Goal: Information Seeking & Learning: Learn about a topic

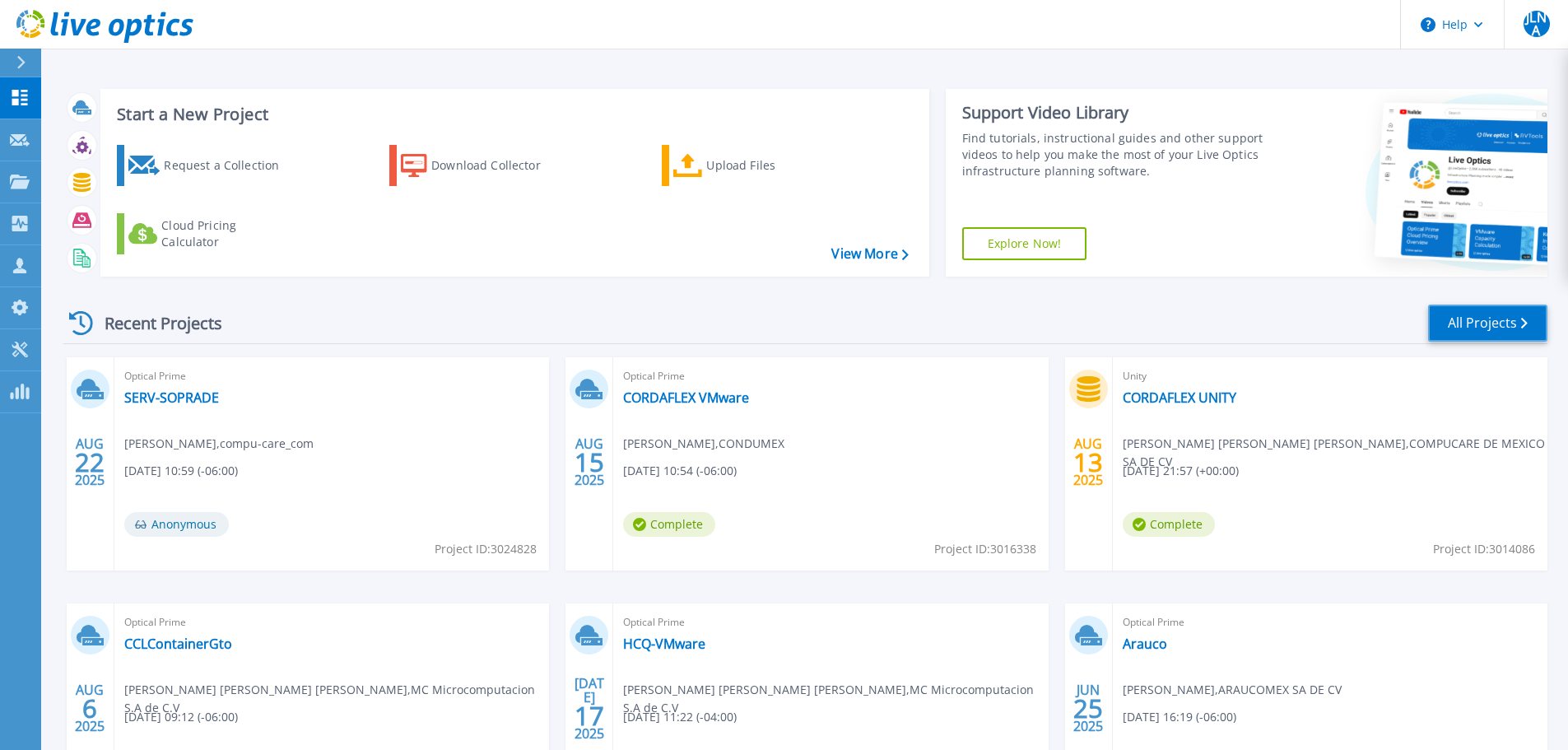
click at [504, 180] on link "All Projects" at bounding box center [1487, 324] width 120 height 37
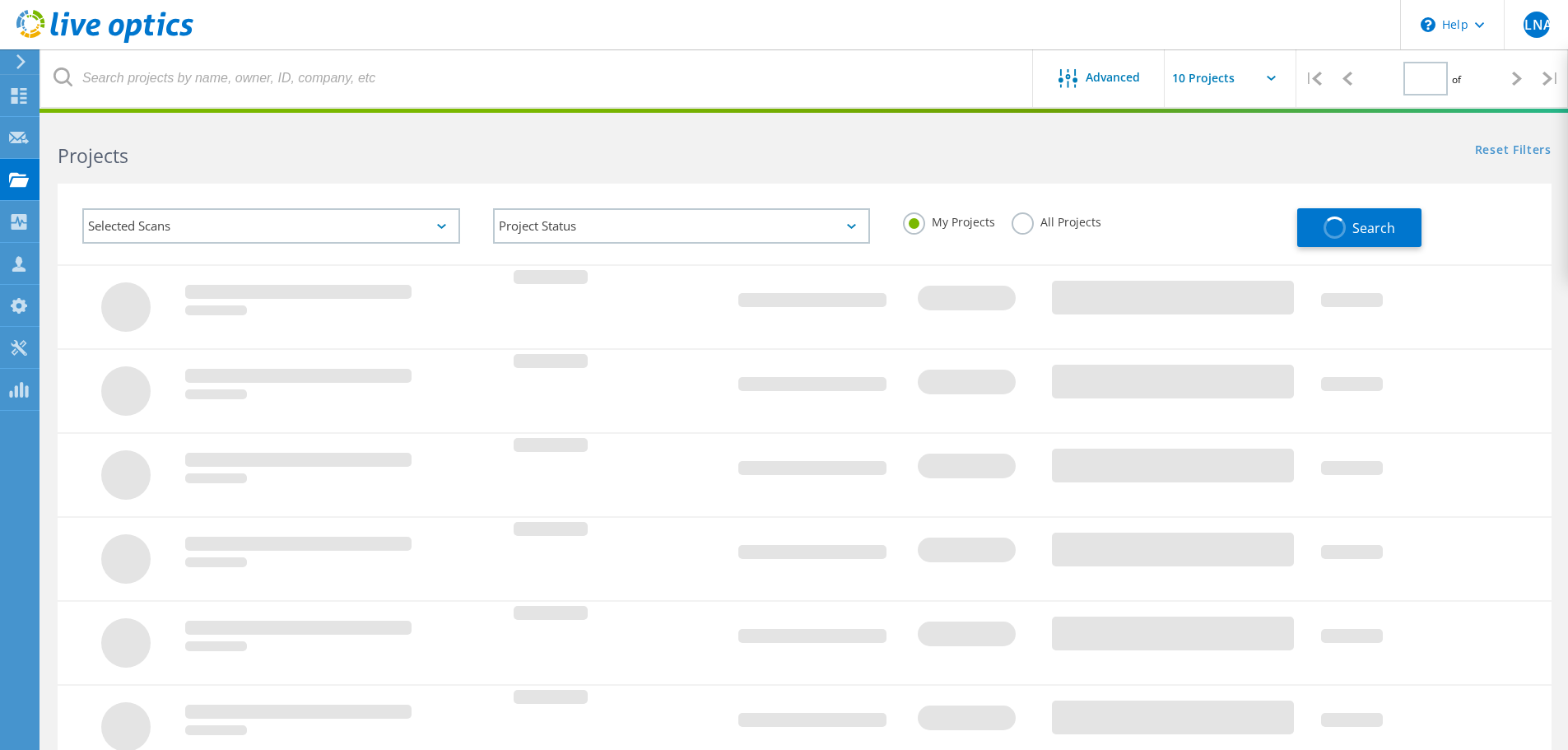
type input "1"
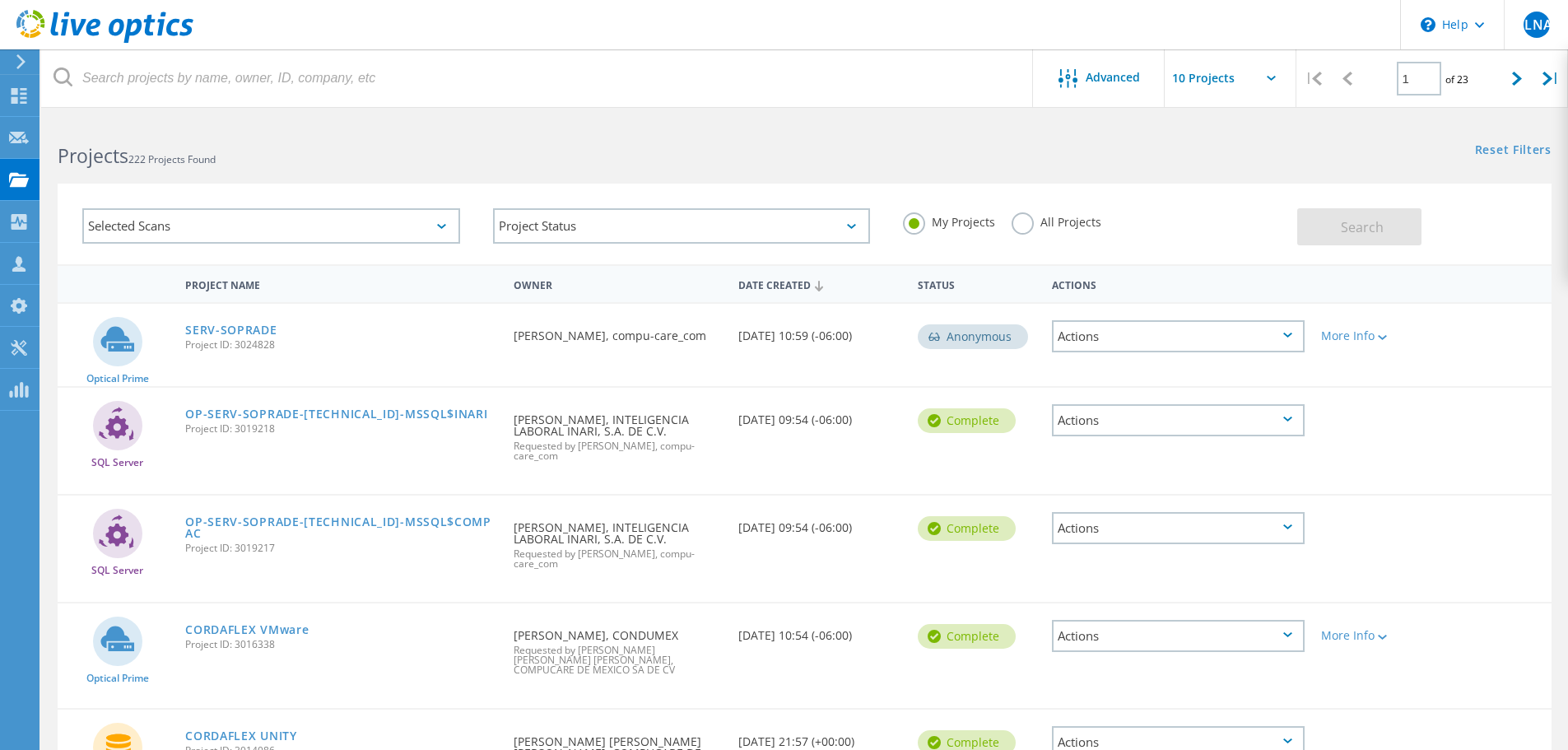
click at [1241, 86] on input "text" at bounding box center [1247, 78] width 165 height 58
click at [1214, 195] on div "Show 40 Projects" at bounding box center [1247, 203] width 163 height 27
type input "Show 40 Projects"
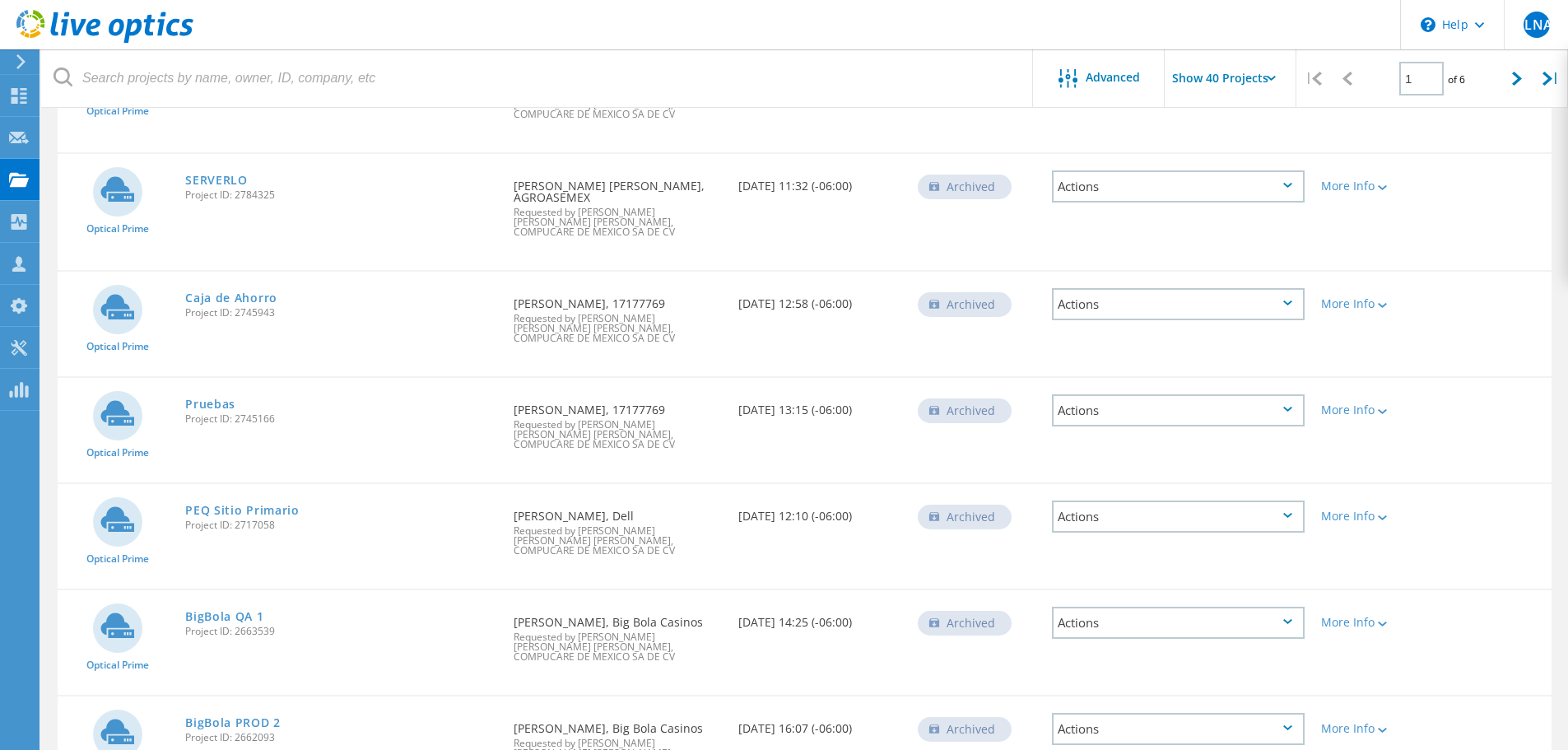
scroll to position [2029, 0]
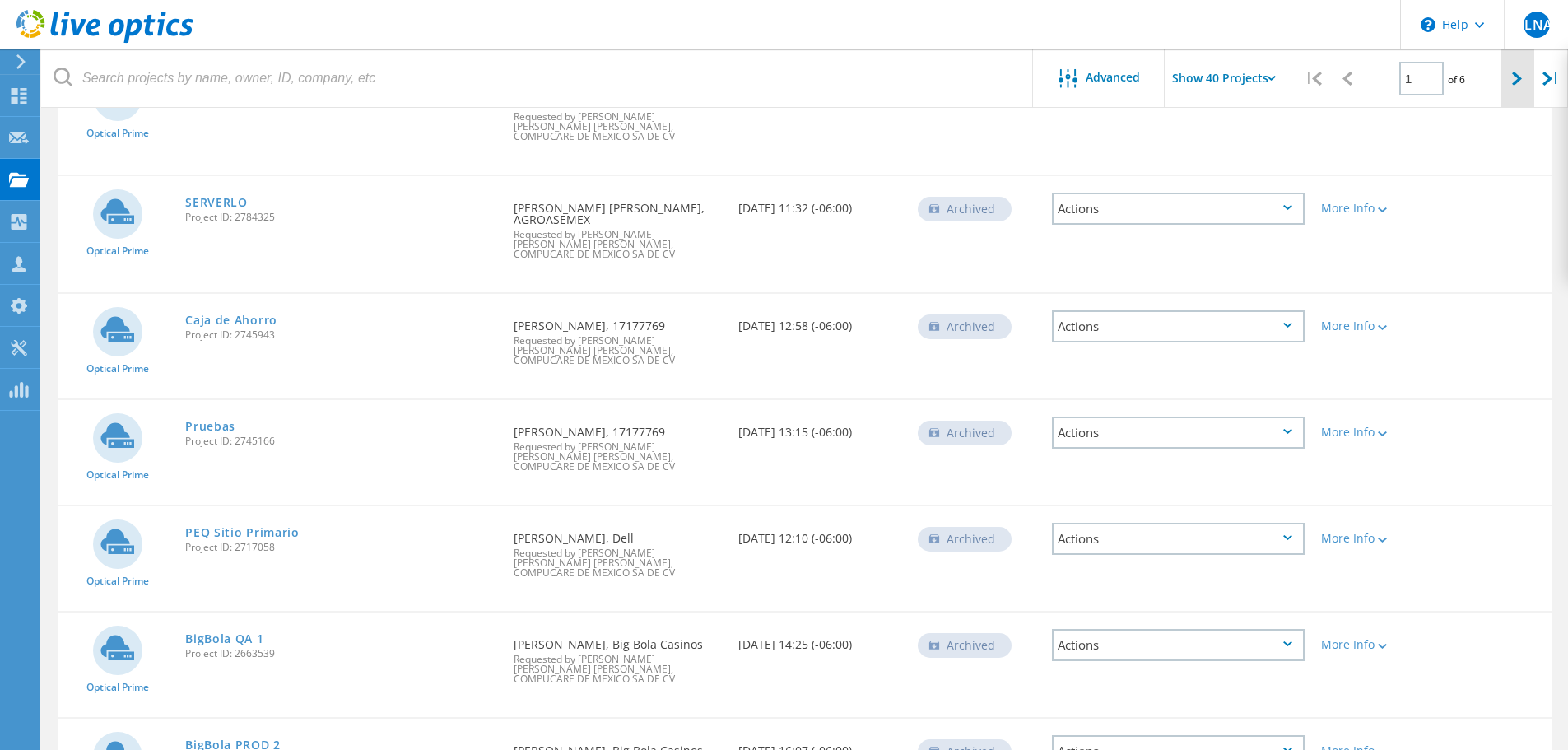
click at [1518, 75] on icon at bounding box center [1517, 79] width 10 height 14
type input "2"
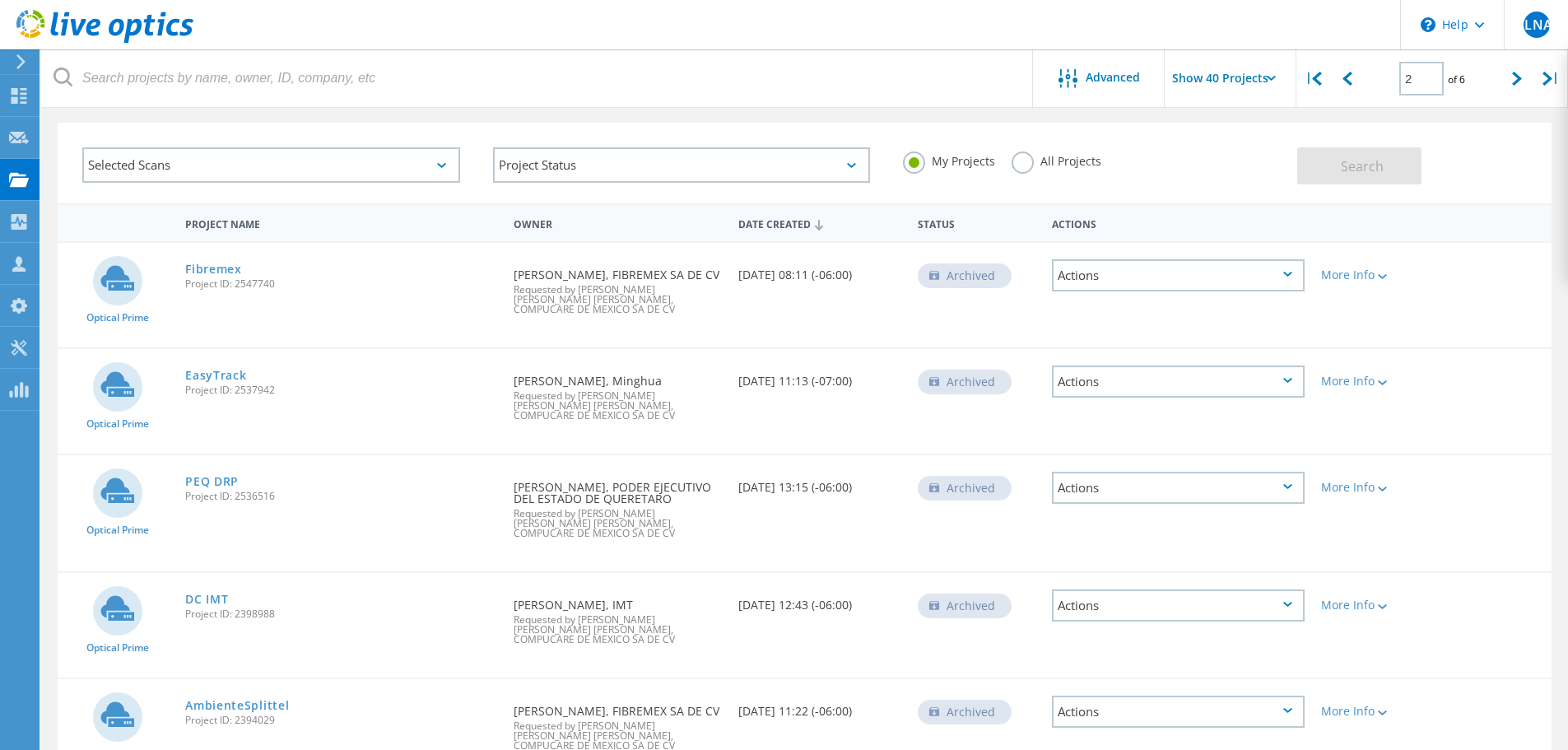
scroll to position [0, 0]
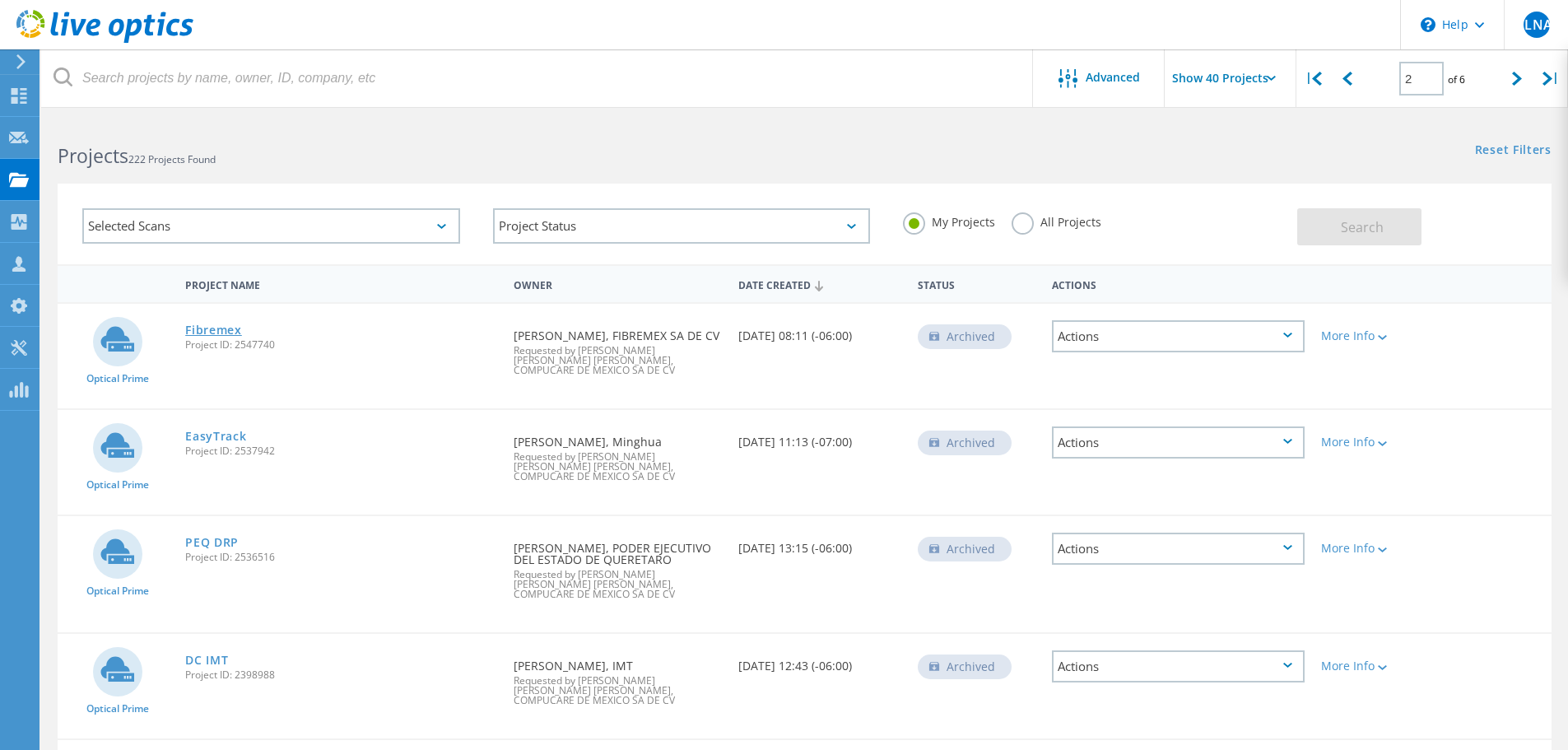
click at [222, 332] on link "Fibremex" at bounding box center [214, 330] width 57 height 12
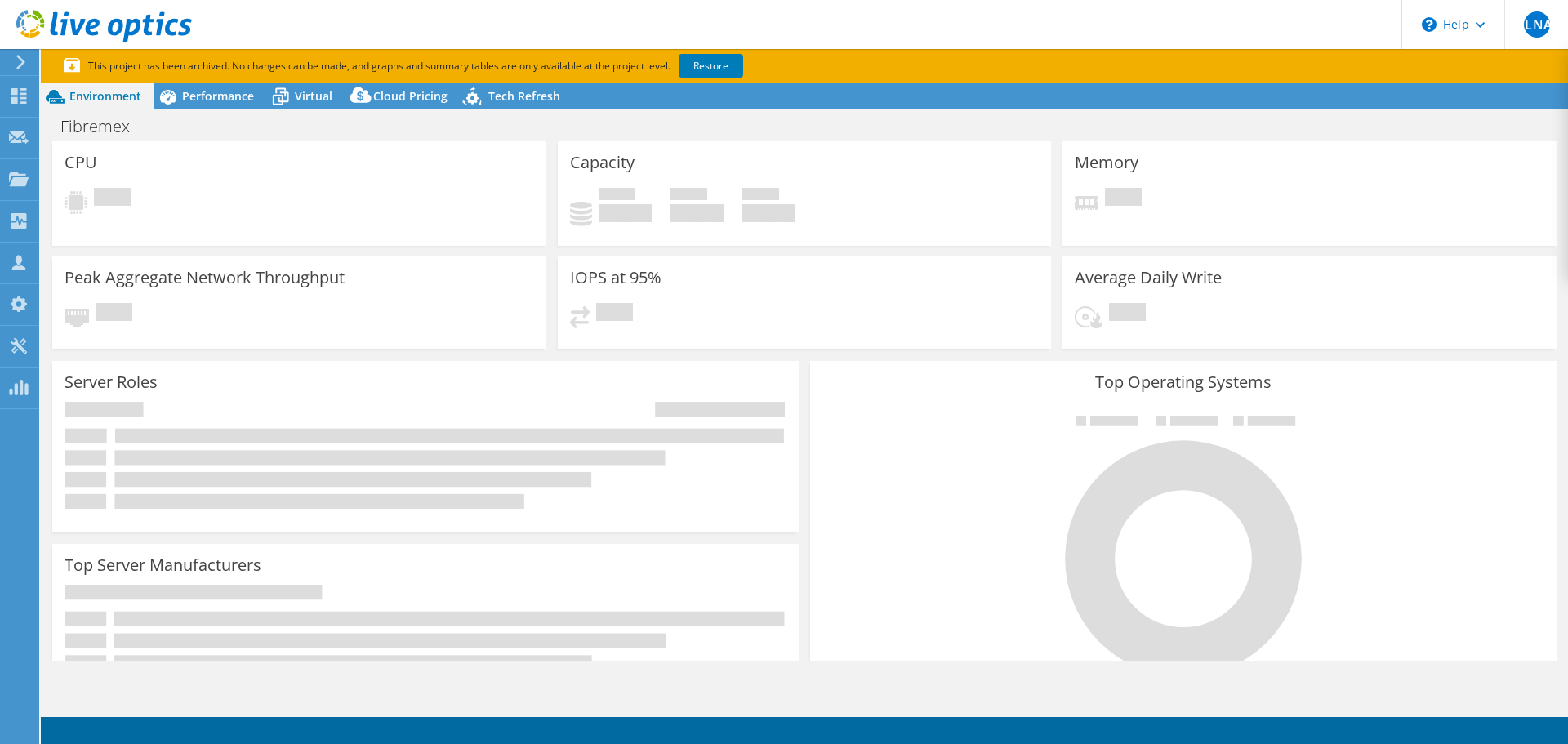
select select "USWest"
select select "USD"
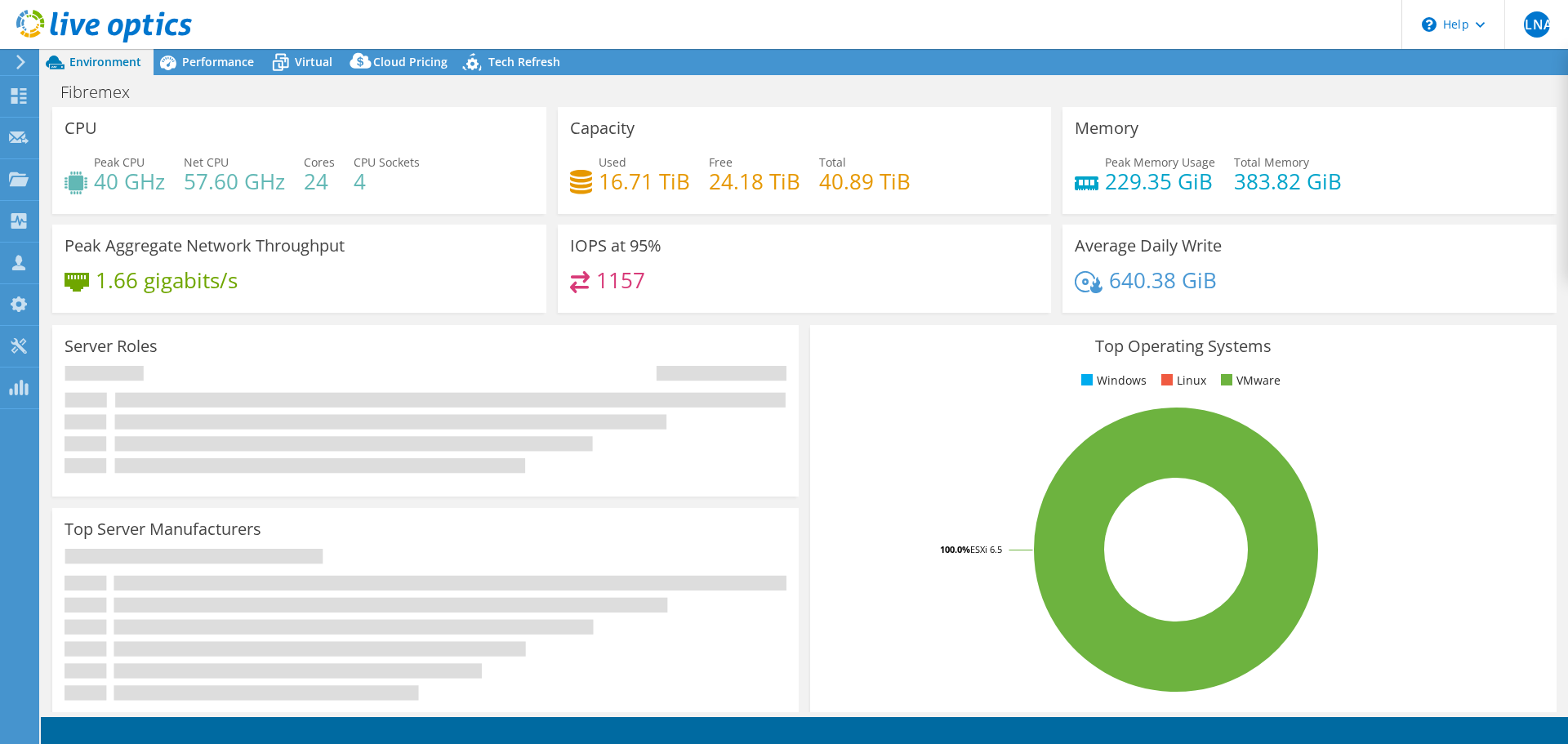
select select "USWest"
select select "USD"
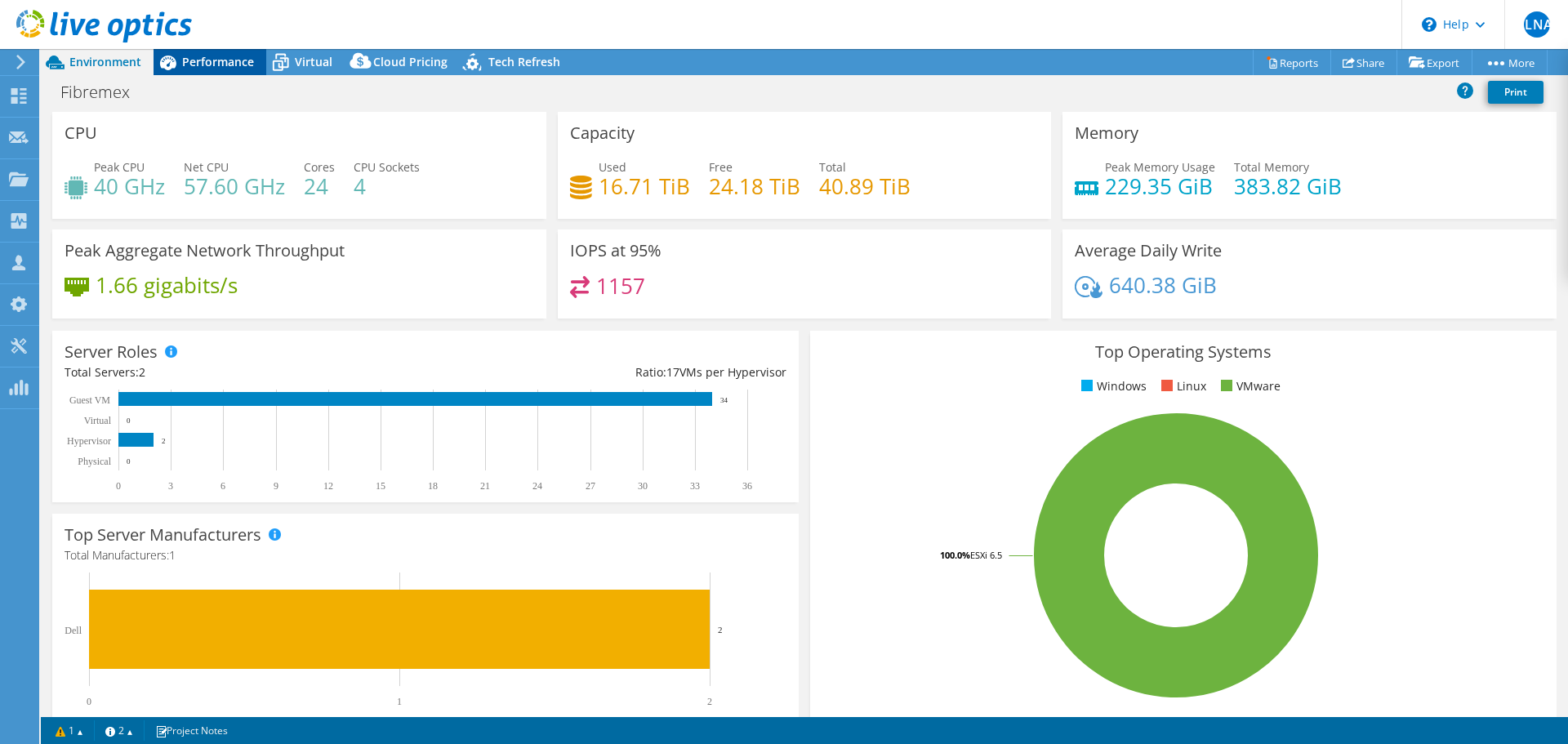
click at [210, 74] on div "Performance" at bounding box center [210, 62] width 113 height 26
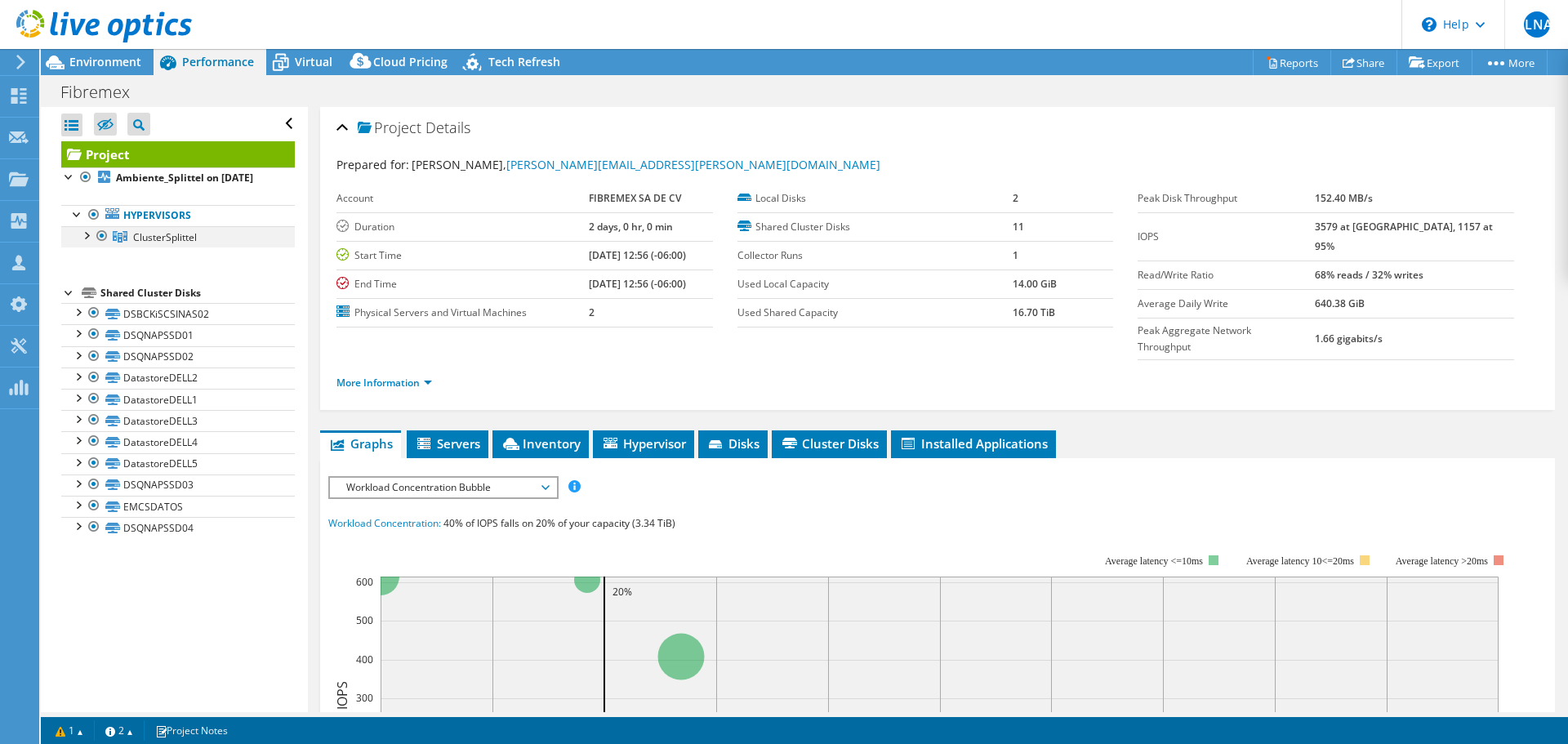
click at [86, 243] on div at bounding box center [85, 234] width 17 height 17
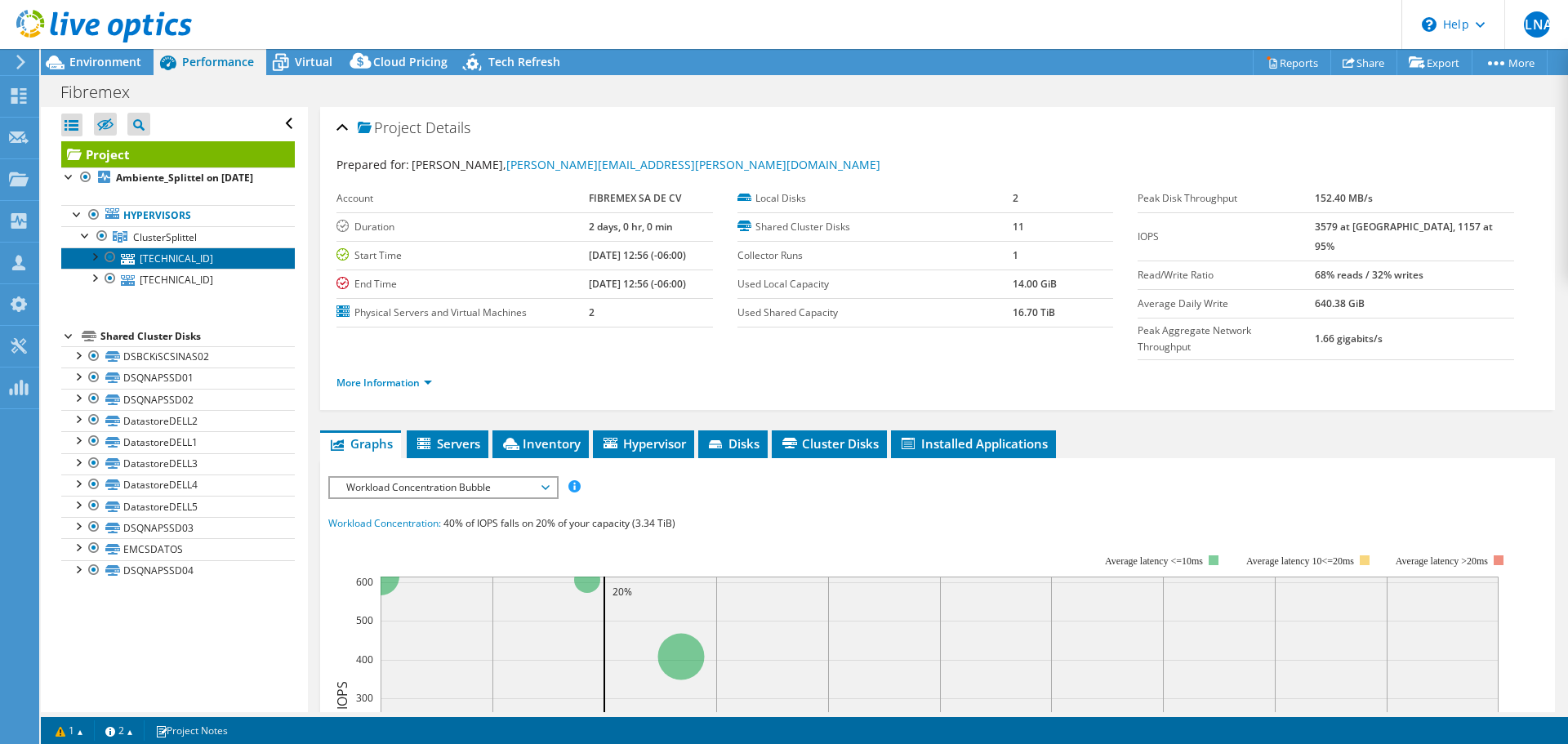
click at [208, 269] on link "192.168.3.8" at bounding box center [179, 258] width 234 height 21
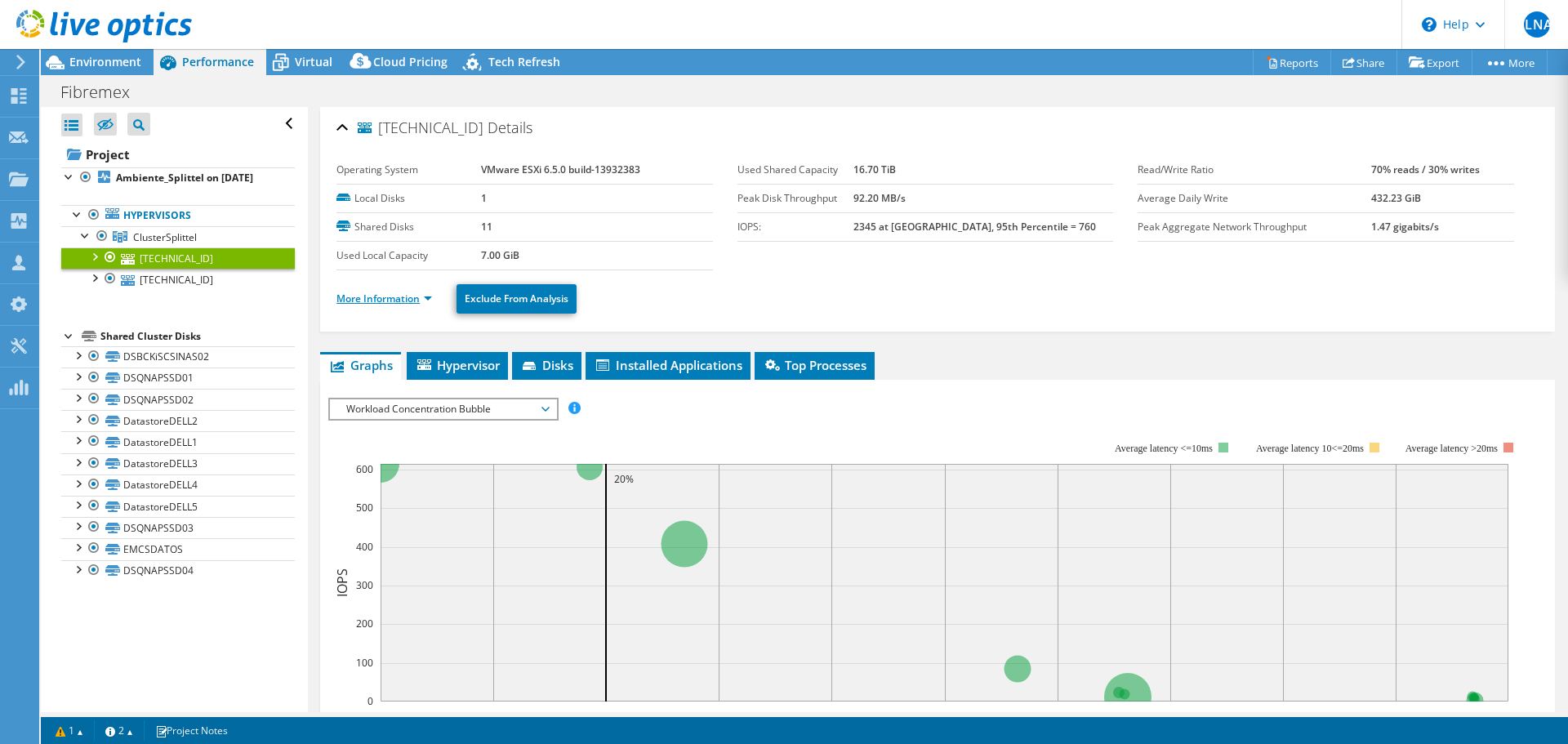
click at [363, 296] on link "More Information" at bounding box center [384, 299] width 96 height 14
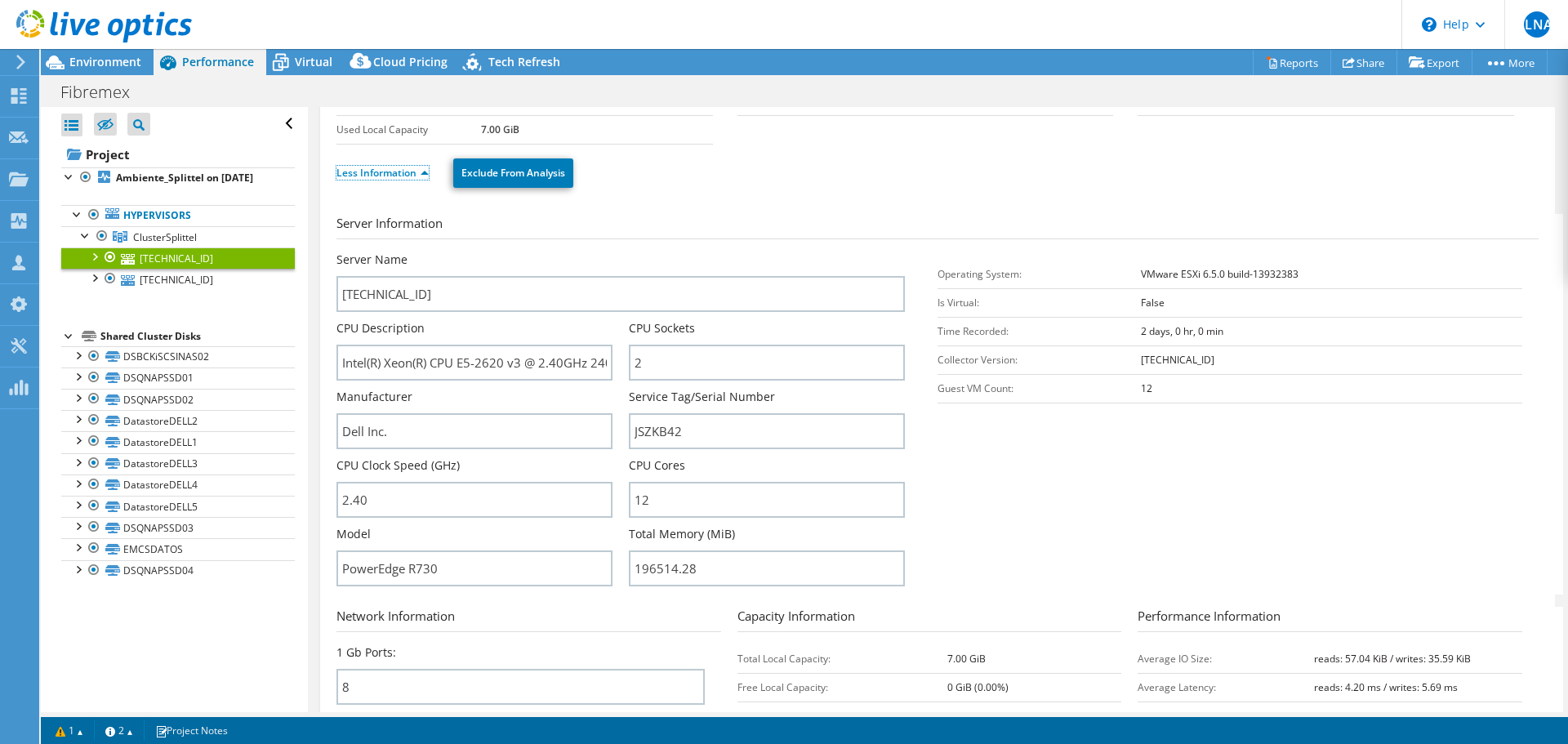
scroll to position [164, 0]
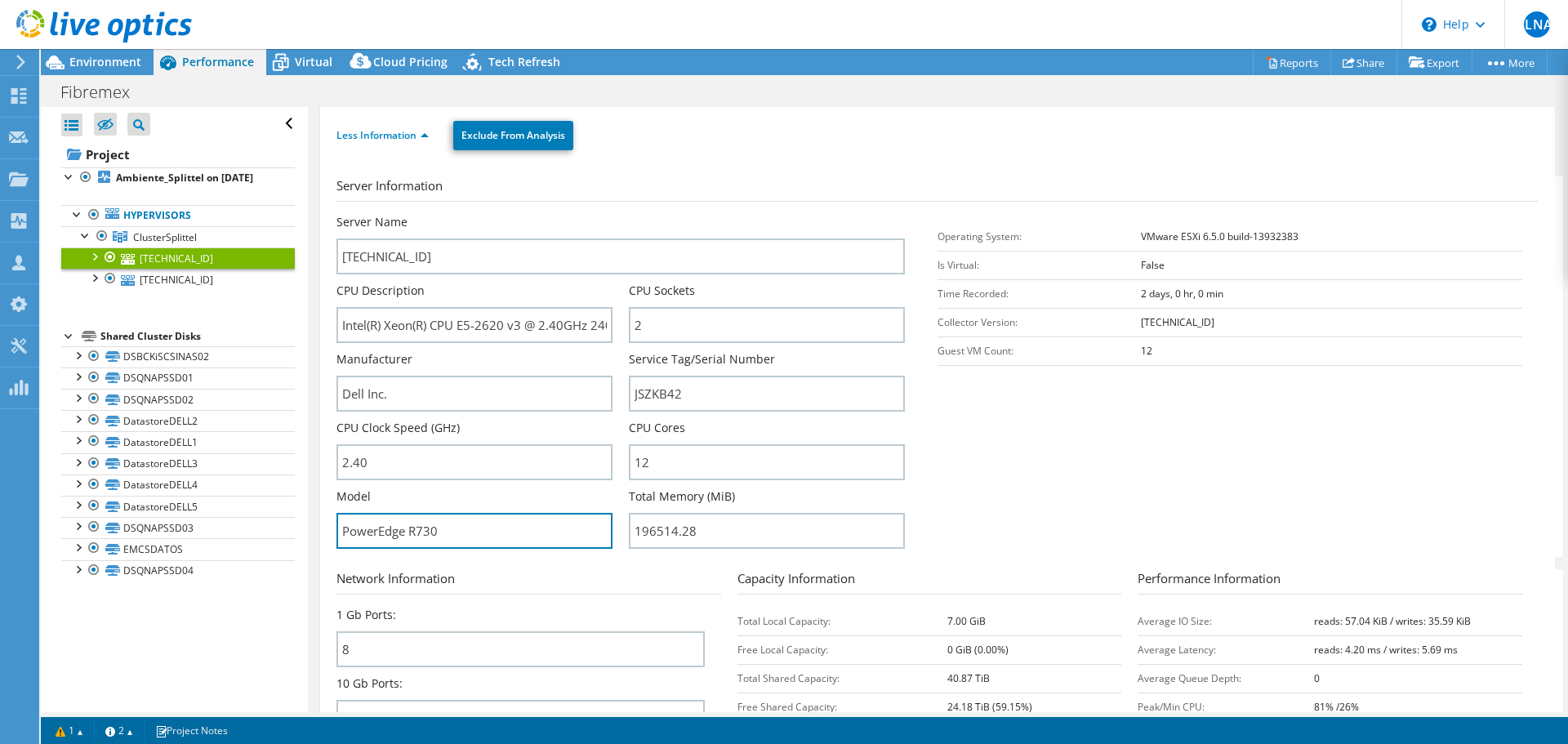
drag, startPoint x: 461, startPoint y: 529, endPoint x: 305, endPoint y: 516, distance: 156.5
click at [305, 516] on div "Open All Close All Hide Excluded Nodes Project Tree Filter" at bounding box center [804, 410] width 1528 height 605
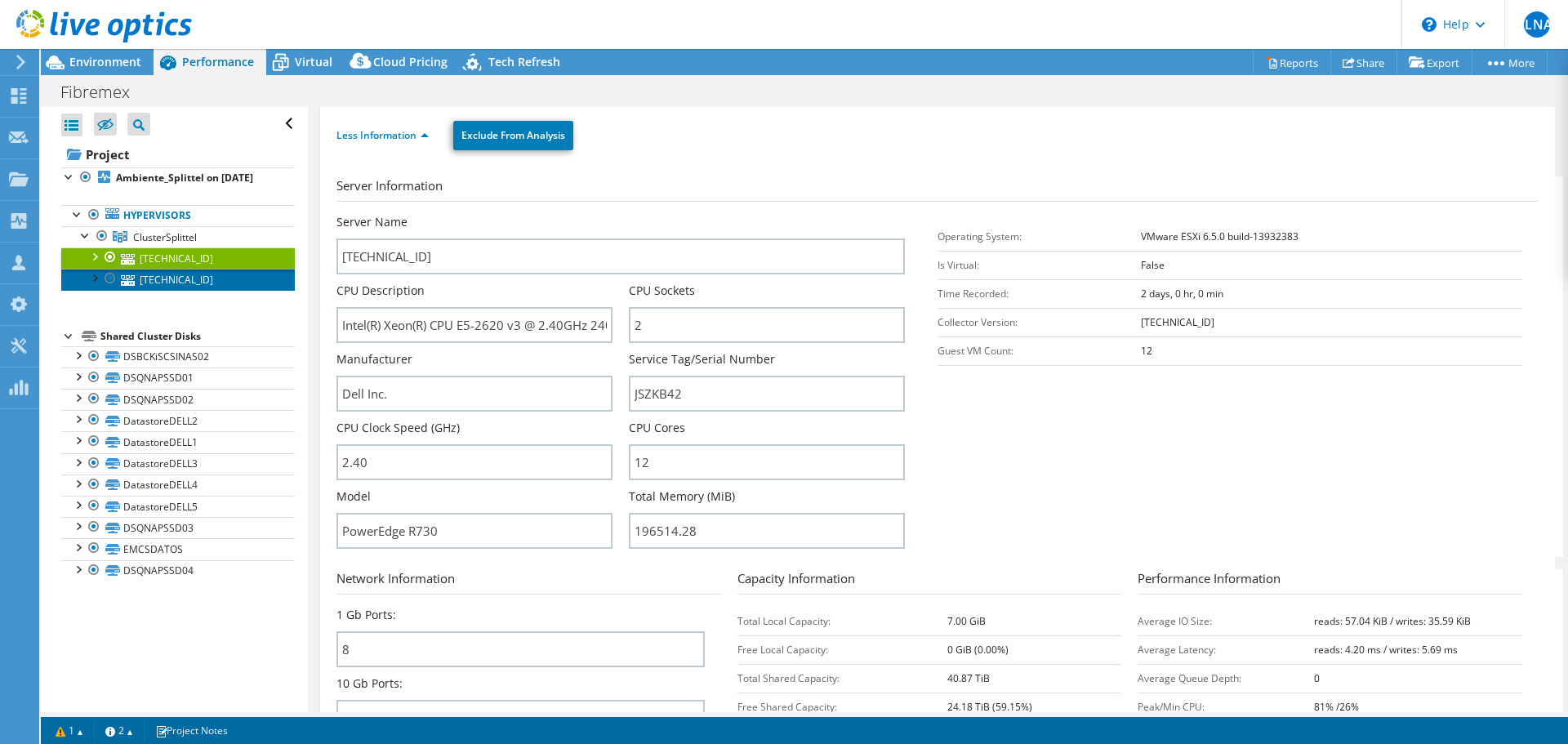
click at [174, 290] on link "192.168.3.7" at bounding box center [179, 280] width 234 height 21
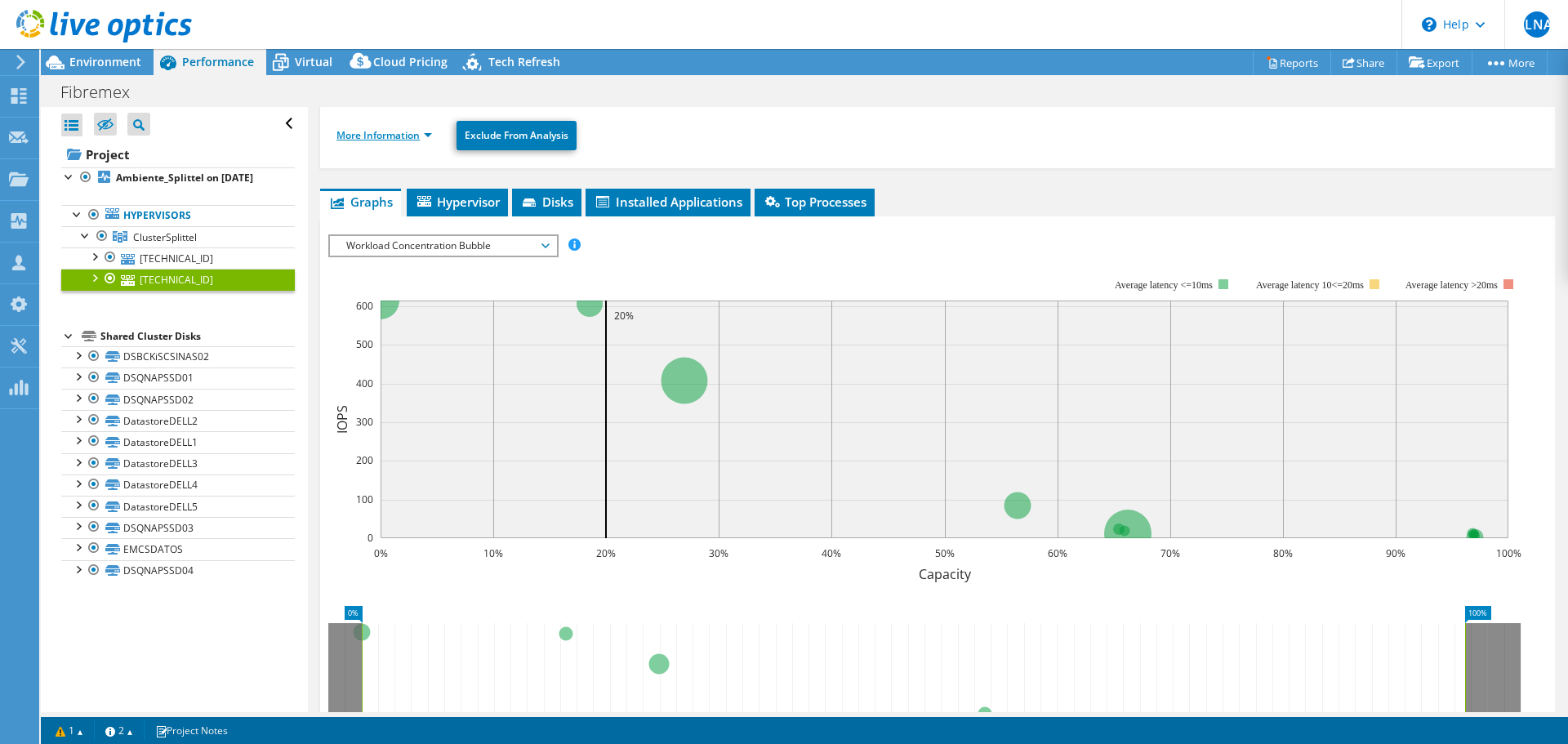
click at [377, 142] on link "More Information" at bounding box center [384, 135] width 96 height 14
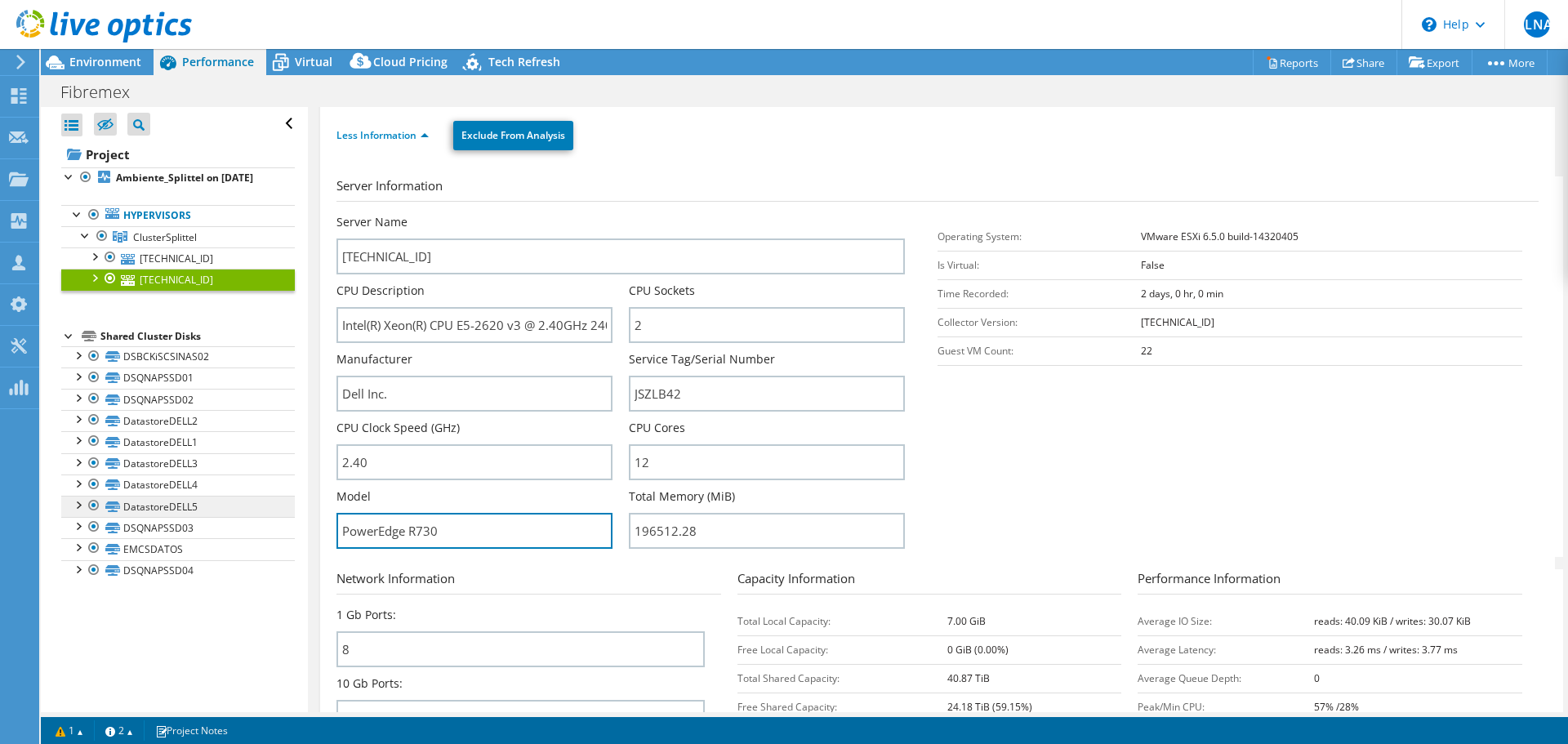
drag, startPoint x: 456, startPoint y: 523, endPoint x: 254, endPoint y: 511, distance: 202.4
click at [254, 511] on div "Open All Close All Hide Excluded Nodes Project Tree Filter" at bounding box center [804, 410] width 1528 height 605
click at [154, 226] on link "Hypervisors" at bounding box center [179, 215] width 234 height 21
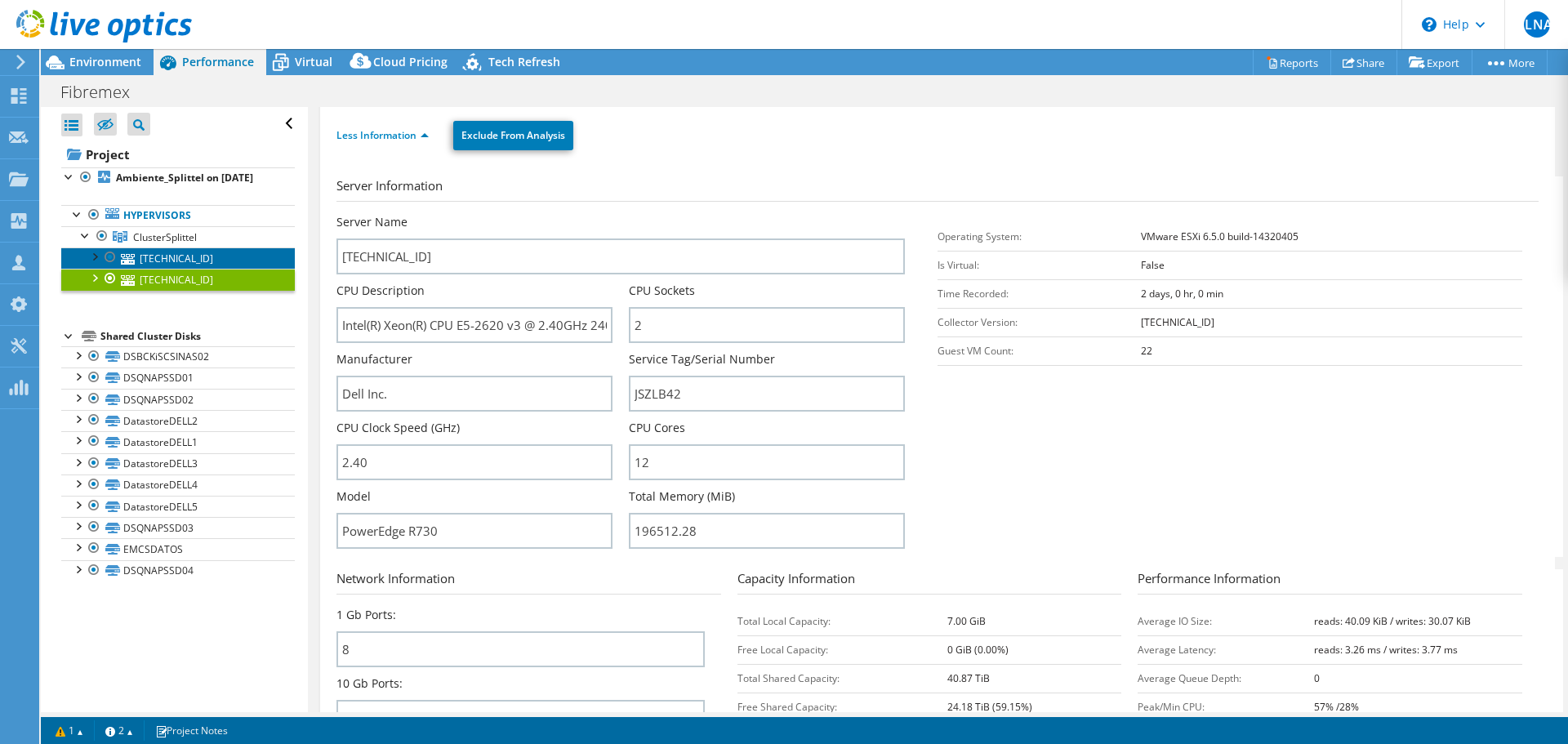
click at [155, 265] on link "192.168.3.8" at bounding box center [179, 258] width 234 height 21
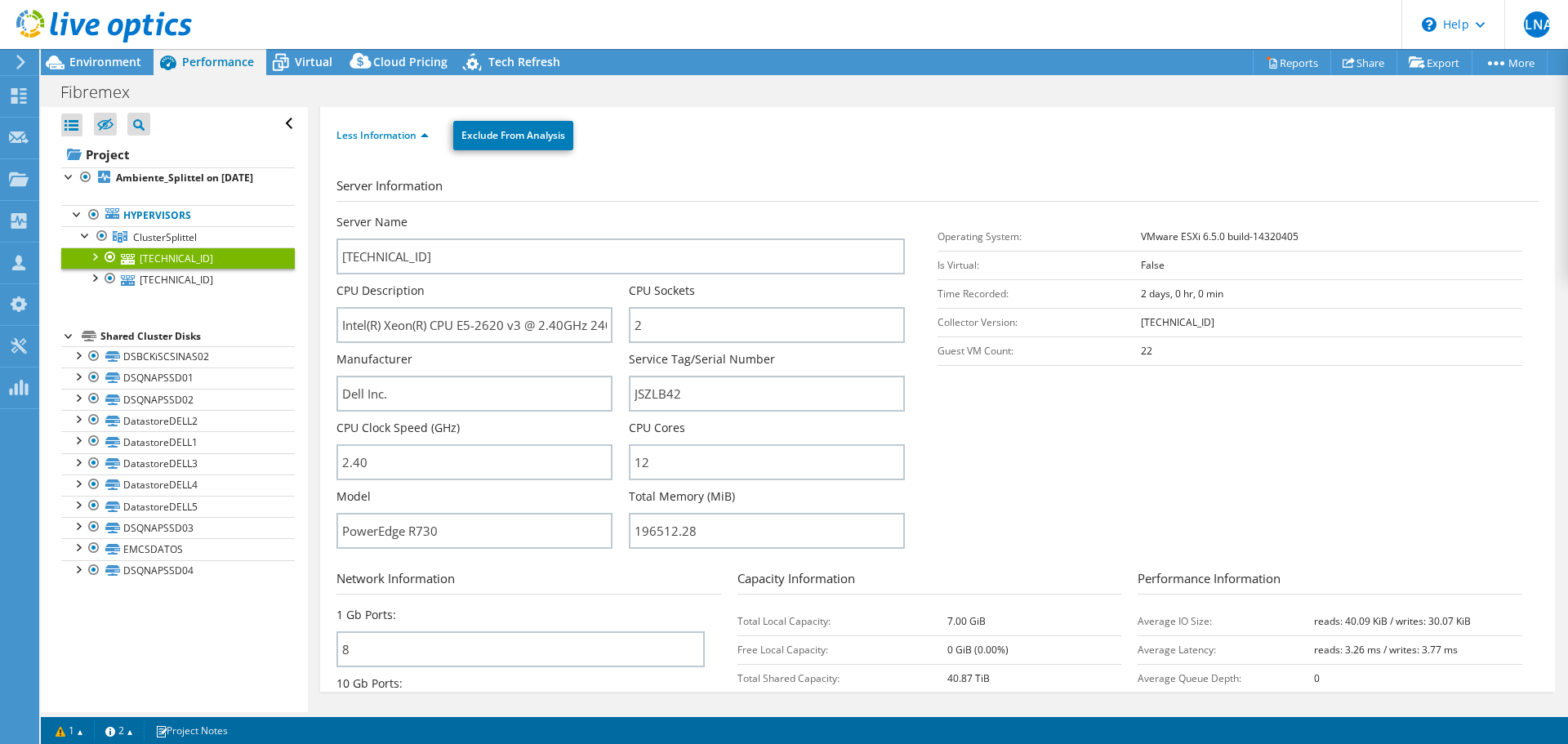
click at [156, 262] on link "192.168.3.8" at bounding box center [179, 258] width 234 height 21
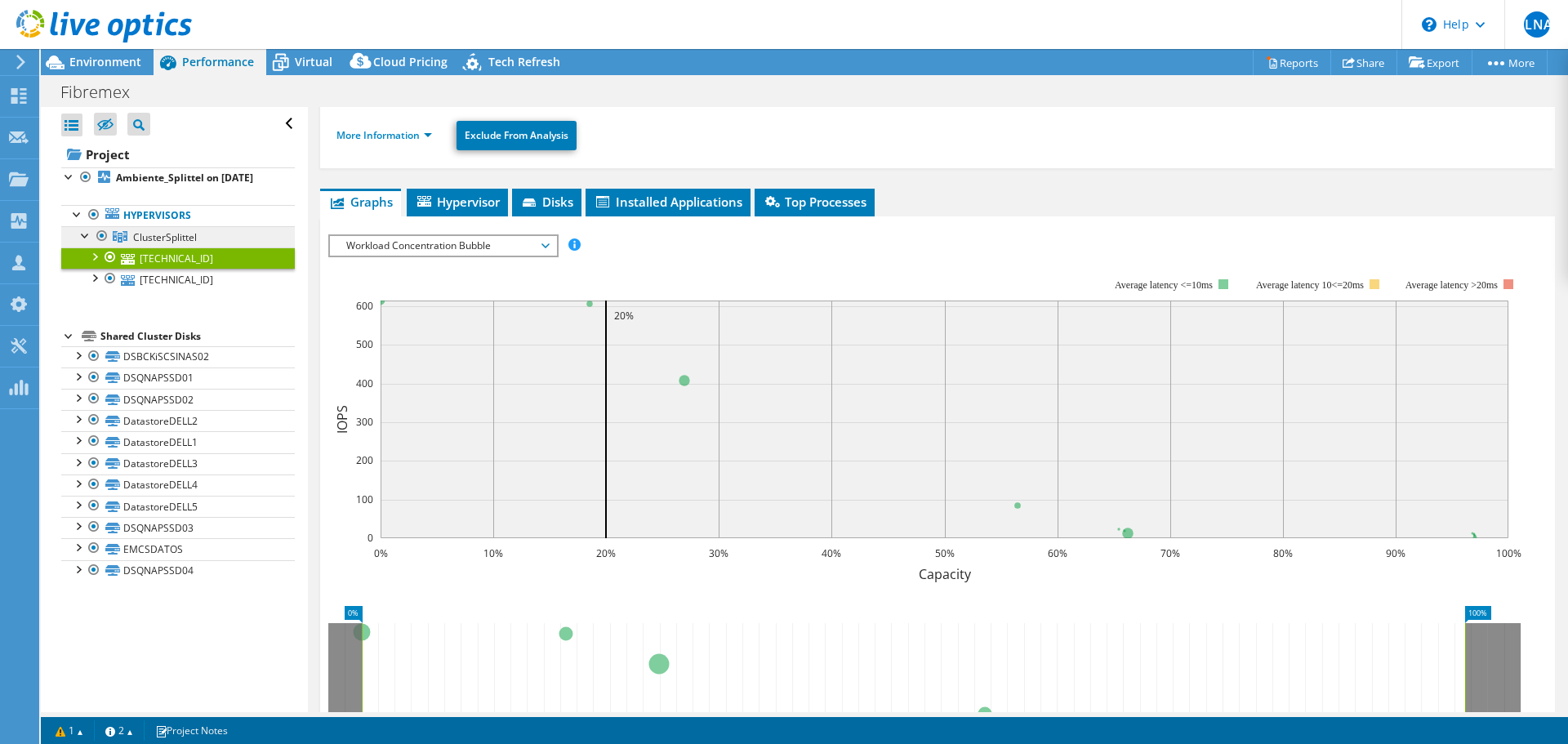
click at [158, 244] on span "ClusterSplittel" at bounding box center [164, 237] width 63 height 14
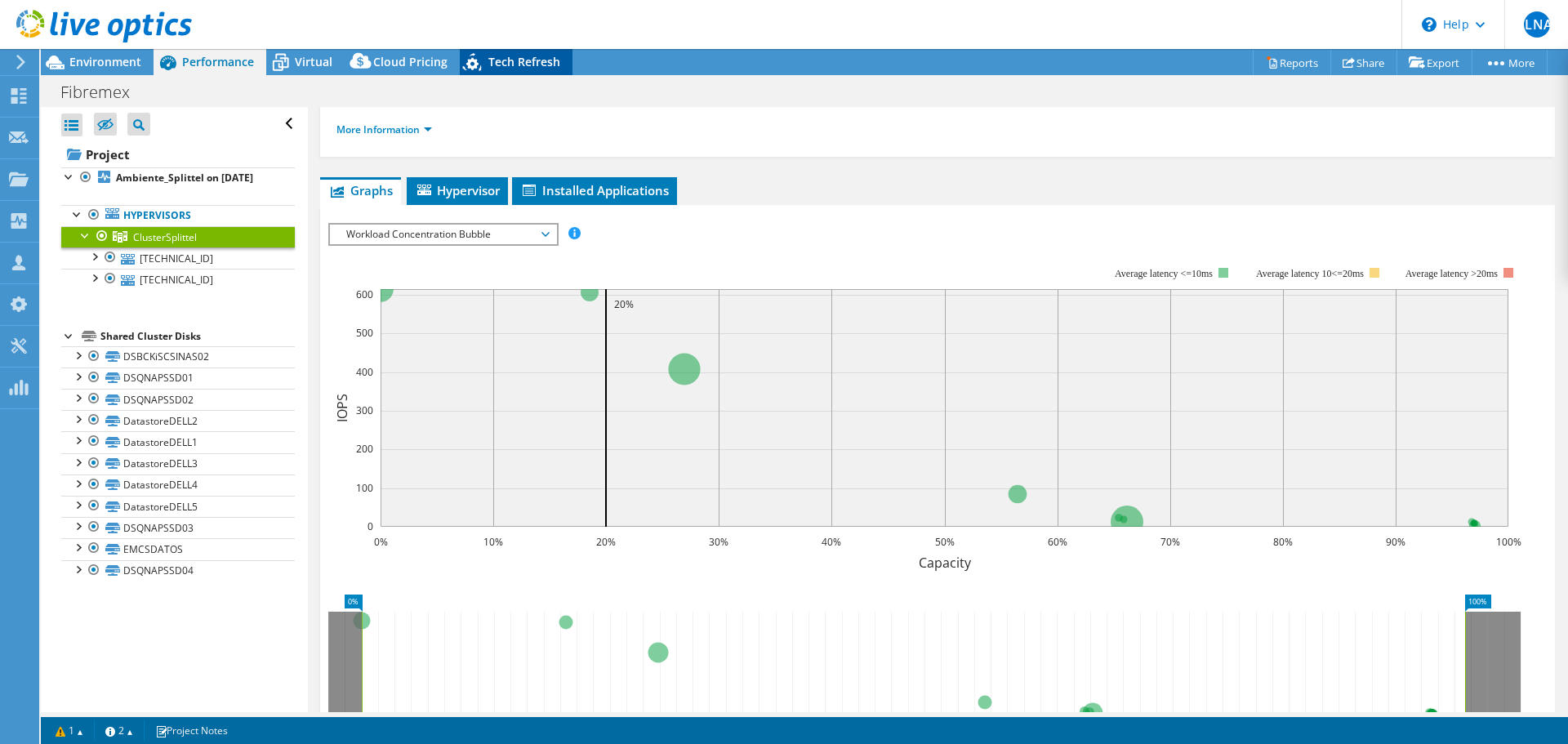
click at [521, 56] on span "Tech Refresh" at bounding box center [524, 62] width 72 height 16
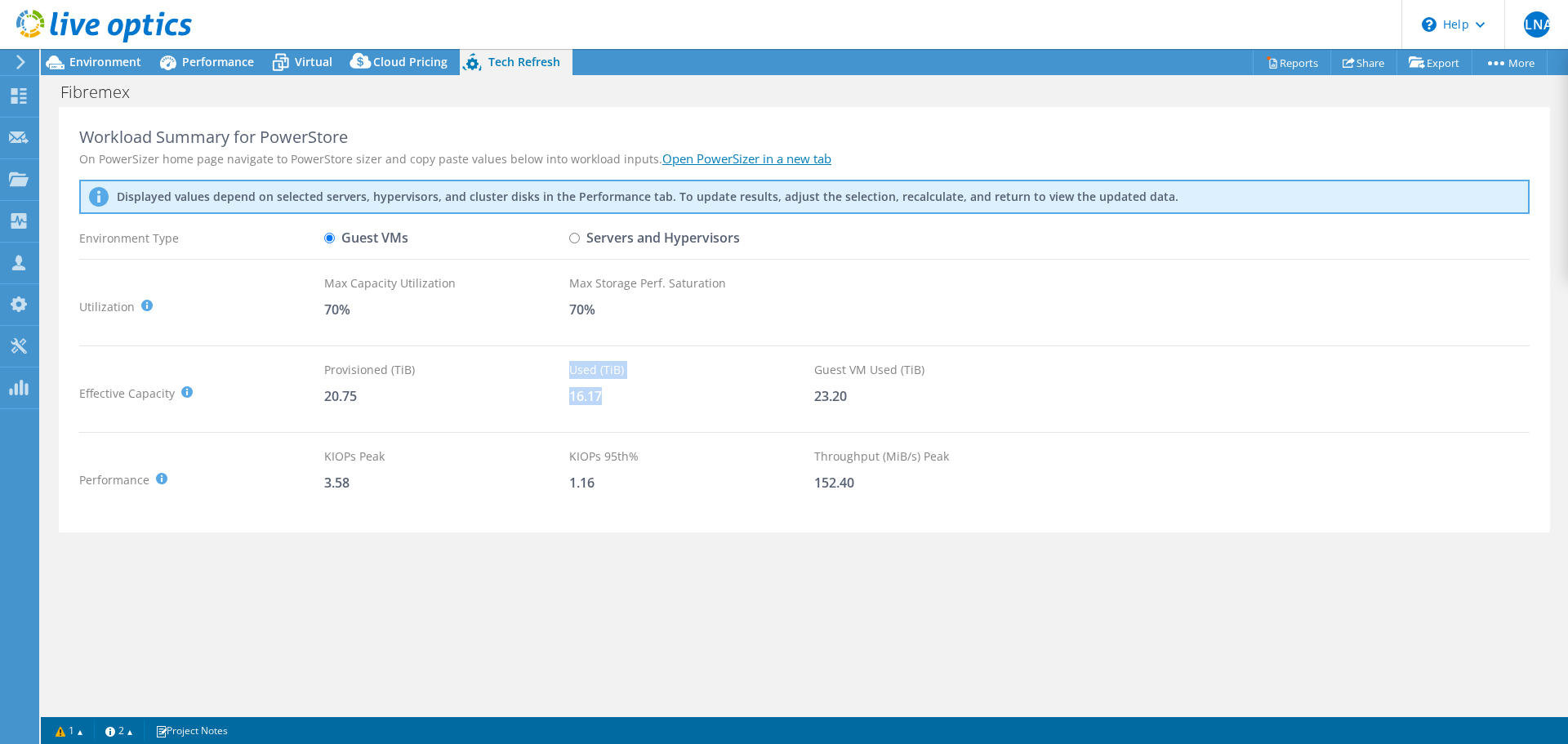
drag, startPoint x: 568, startPoint y: 392, endPoint x: 619, endPoint y: 403, distance: 52.2
click at [619, 403] on div "Effective Capacity Provisioned (TiB) : Total virtual disk size of all VMs on se…" at bounding box center [804, 392] width 1450 height 64
click at [619, 403] on div "16.17" at bounding box center [691, 396] width 245 height 18
click at [194, 69] on span "Performance" at bounding box center [218, 62] width 72 height 16
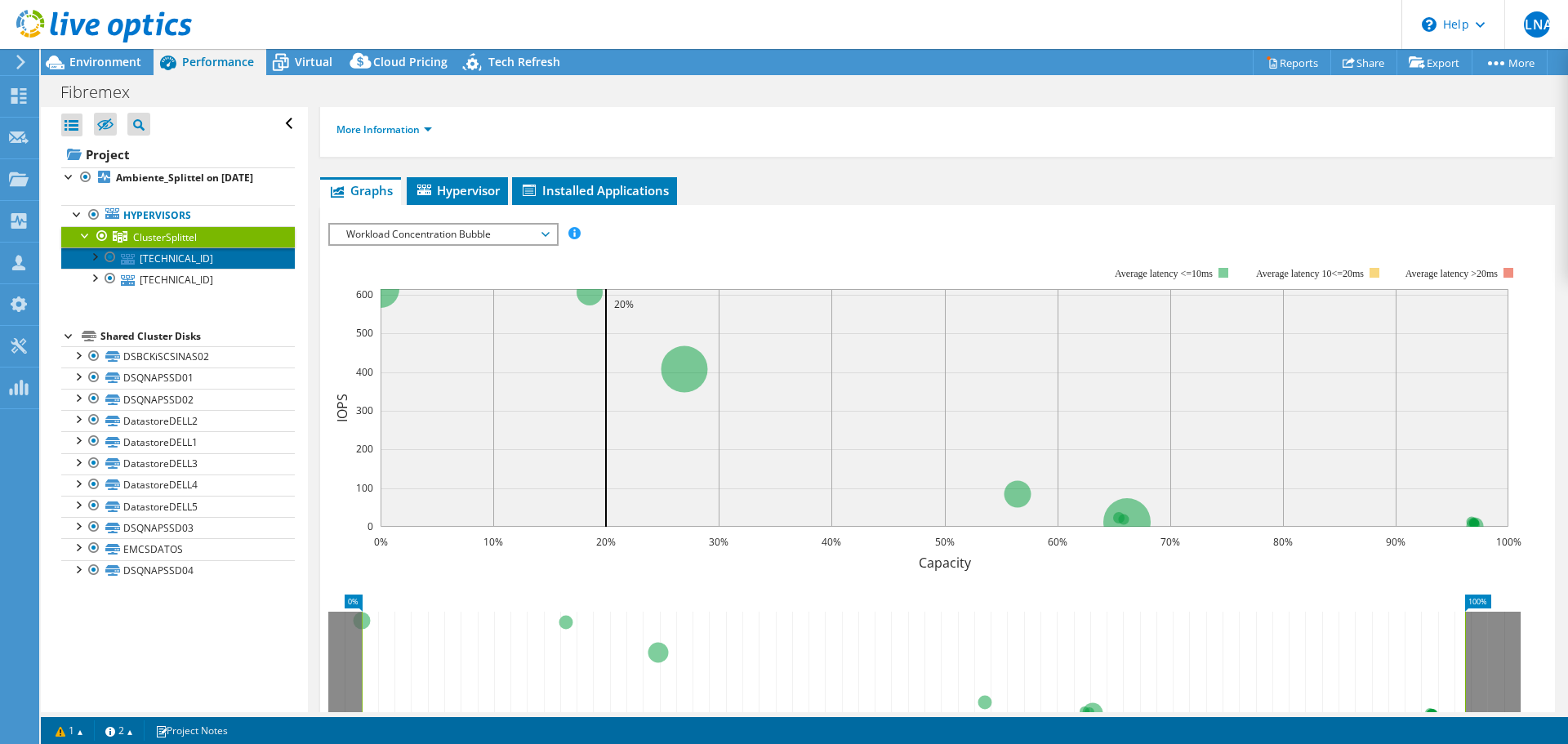
click at [214, 269] on link "192.168.3.8" at bounding box center [179, 258] width 234 height 21
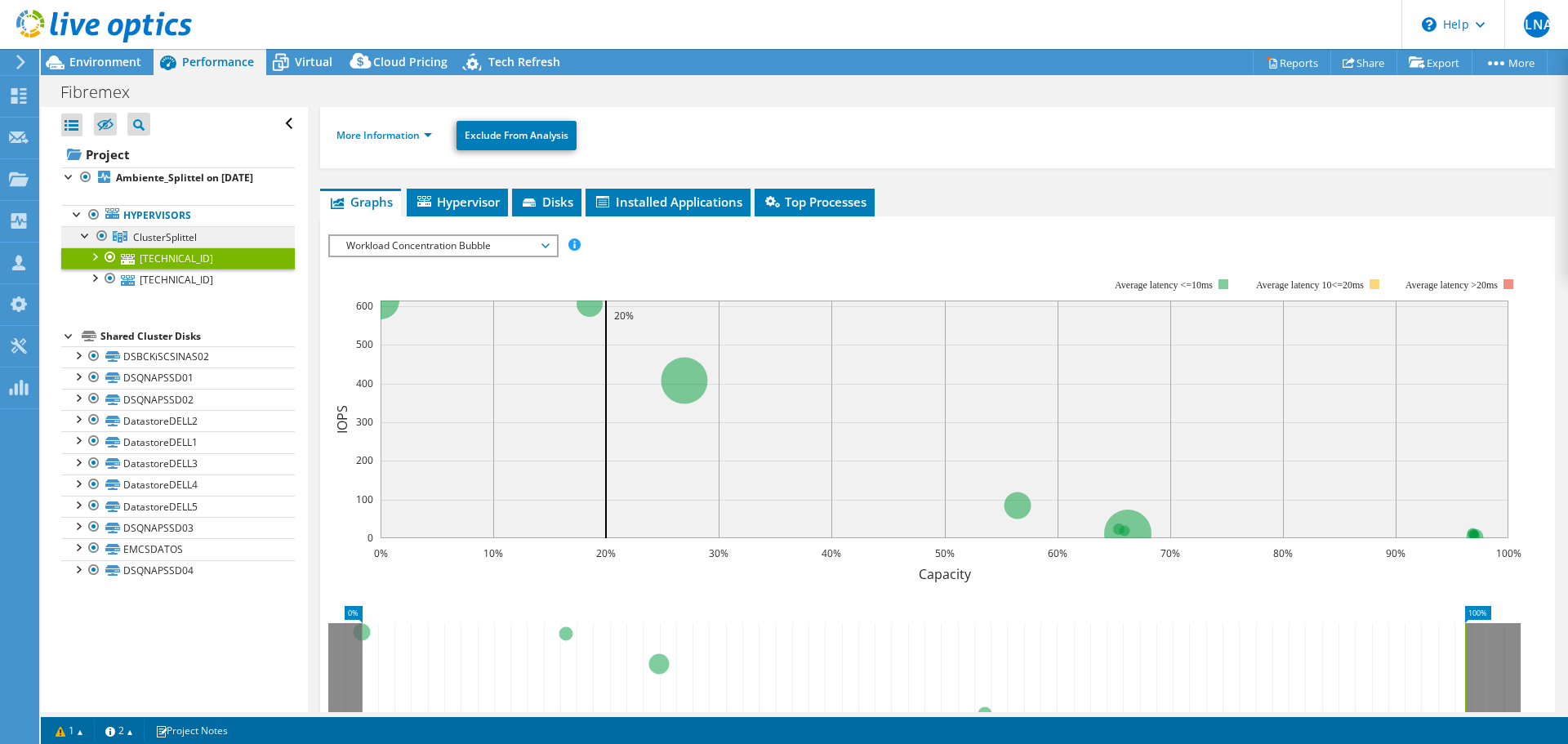
click at [165, 244] on span "ClusterSplittel" at bounding box center [164, 237] width 63 height 14
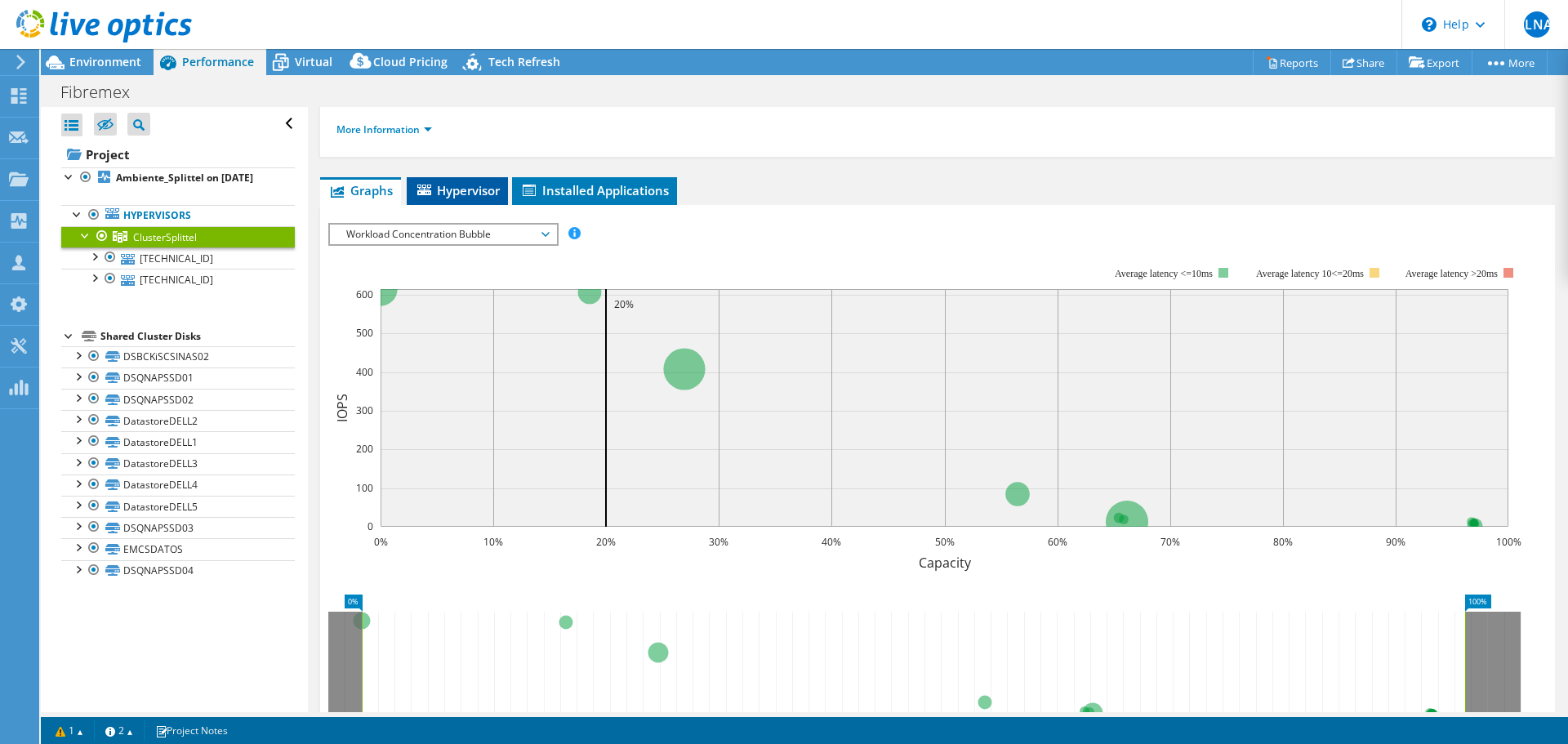
click at [493, 197] on span "Hypervisor" at bounding box center [457, 190] width 85 height 17
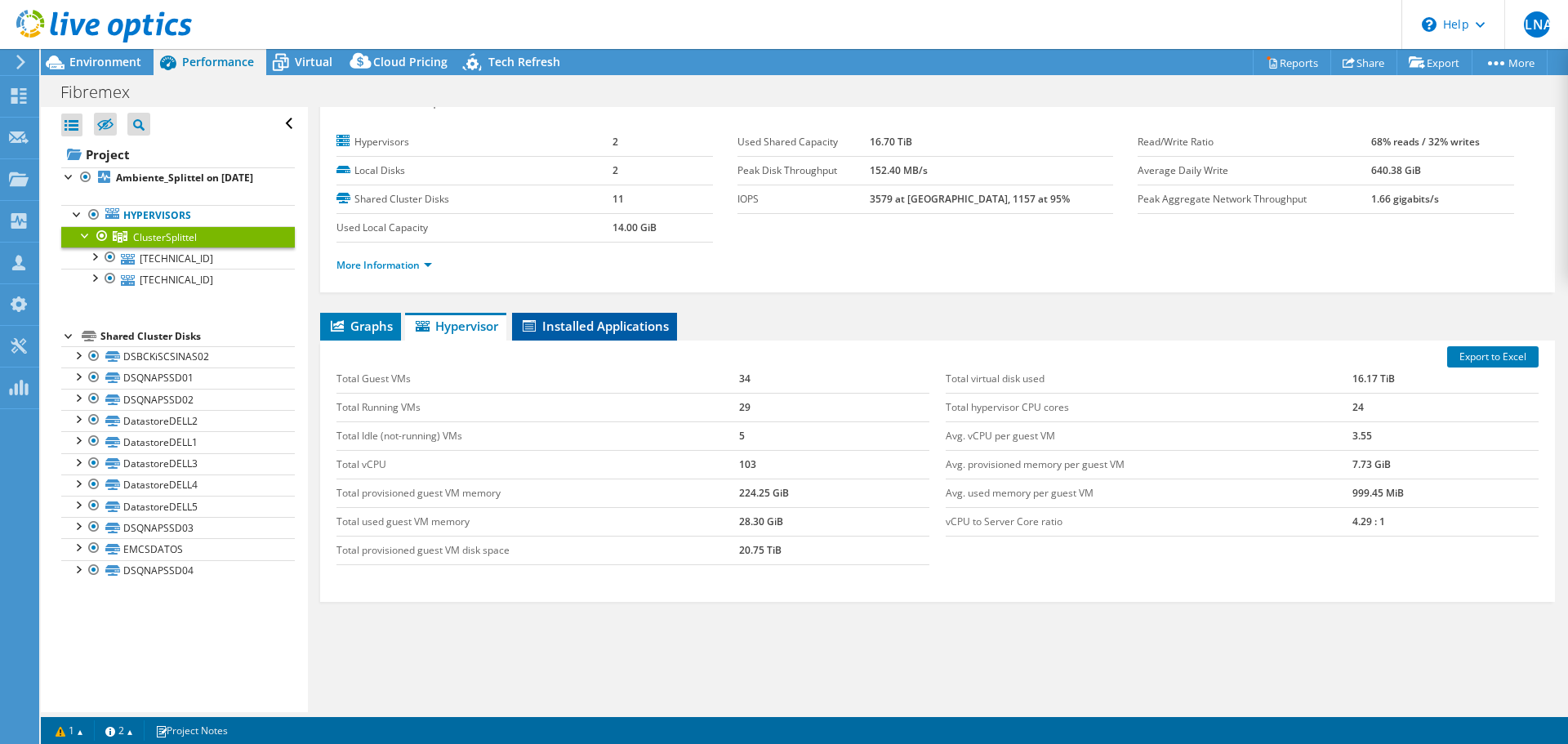
scroll to position [0, 0]
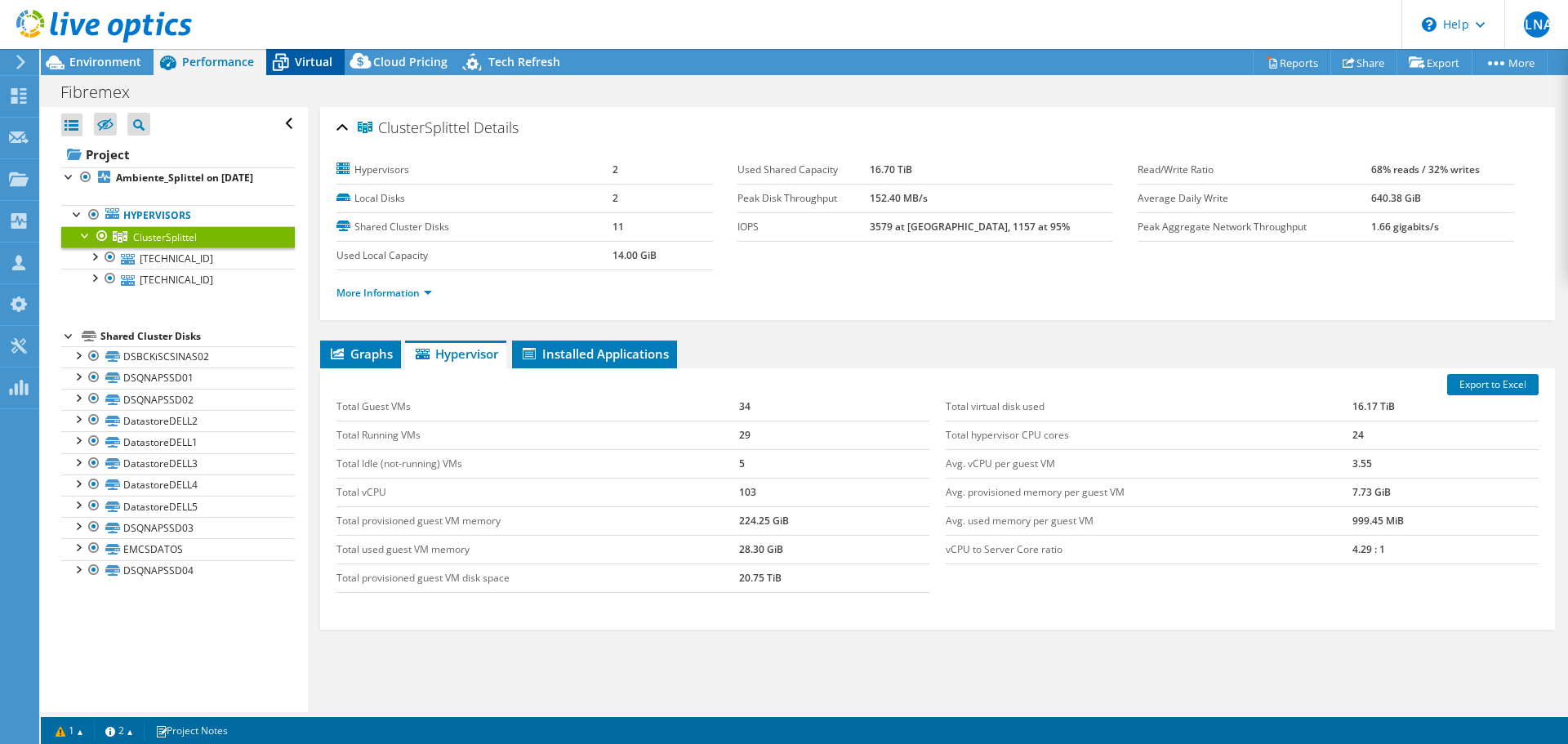
click at [282, 56] on icon at bounding box center [281, 62] width 29 height 29
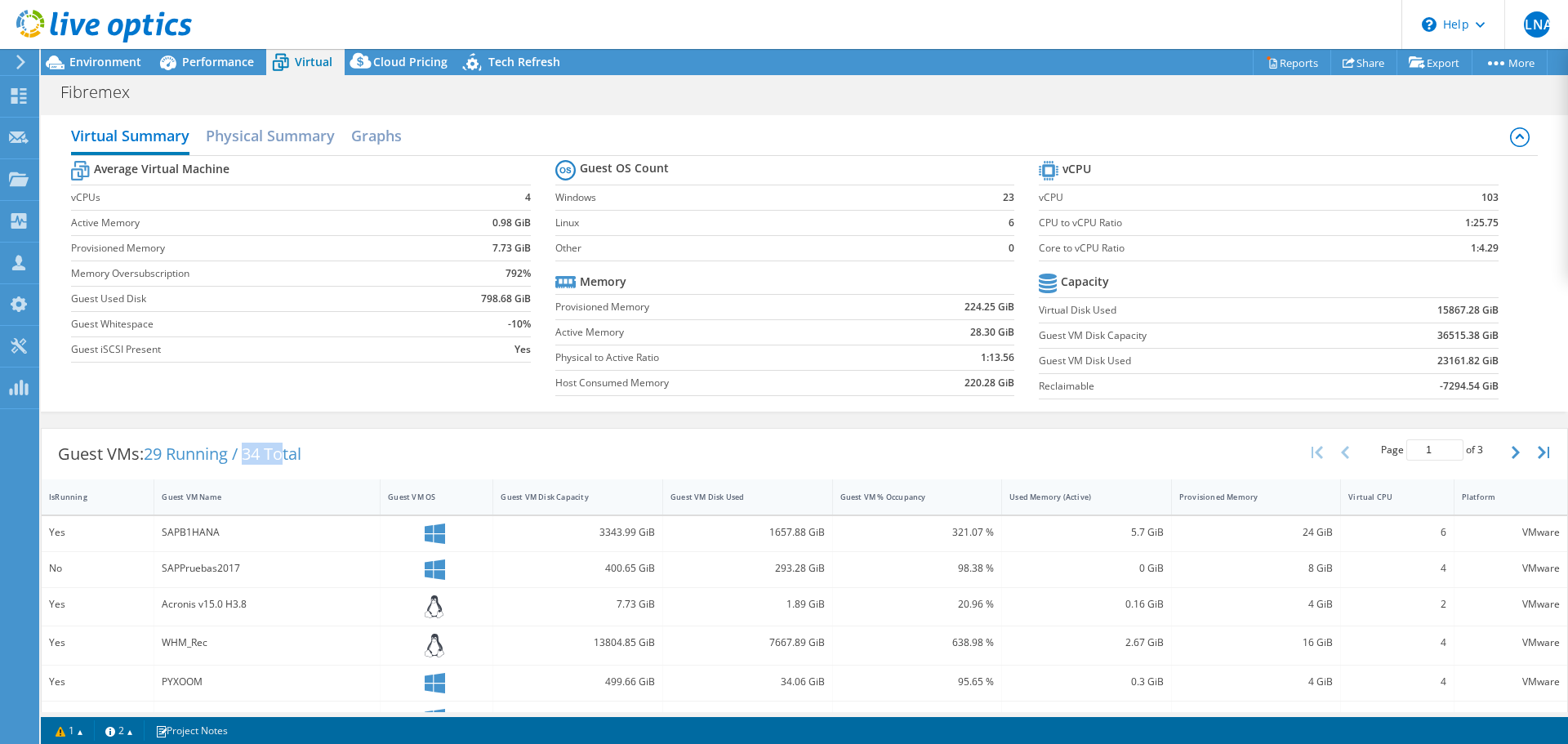
drag, startPoint x: 250, startPoint y: 454, endPoint x: 288, endPoint y: 455, distance: 38.0
click at [288, 455] on span "29 Running / 34 Total" at bounding box center [222, 453] width 157 height 22
click at [329, 457] on div "Guest VMs: 29 Running / 34 Total Page 1 of 3 5 rows 10 rows 20 rows 25 rows 50 …" at bounding box center [804, 455] width 1526 height 51
